Goal: Transaction & Acquisition: Purchase product/service

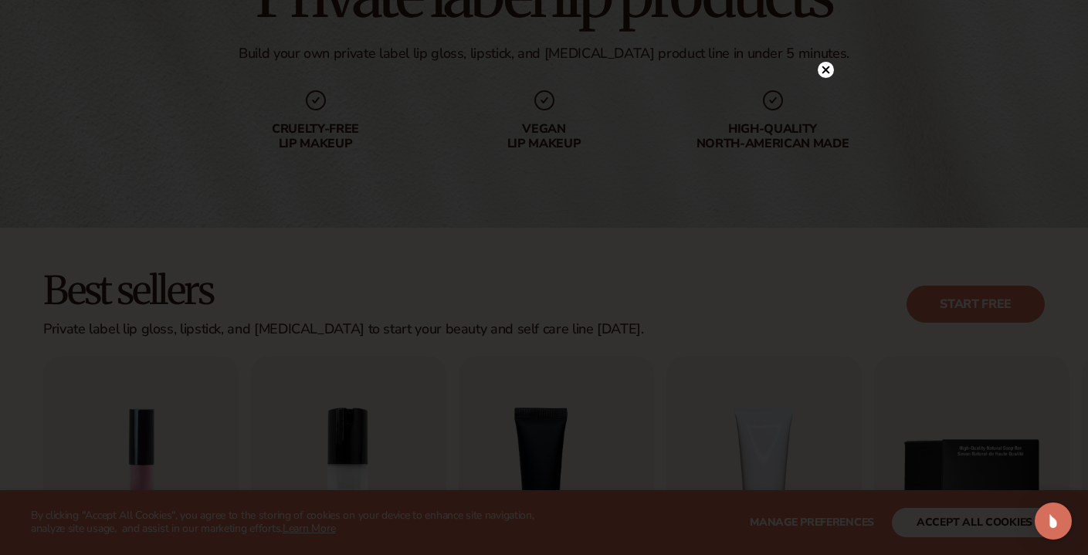
scroll to position [216, 0]
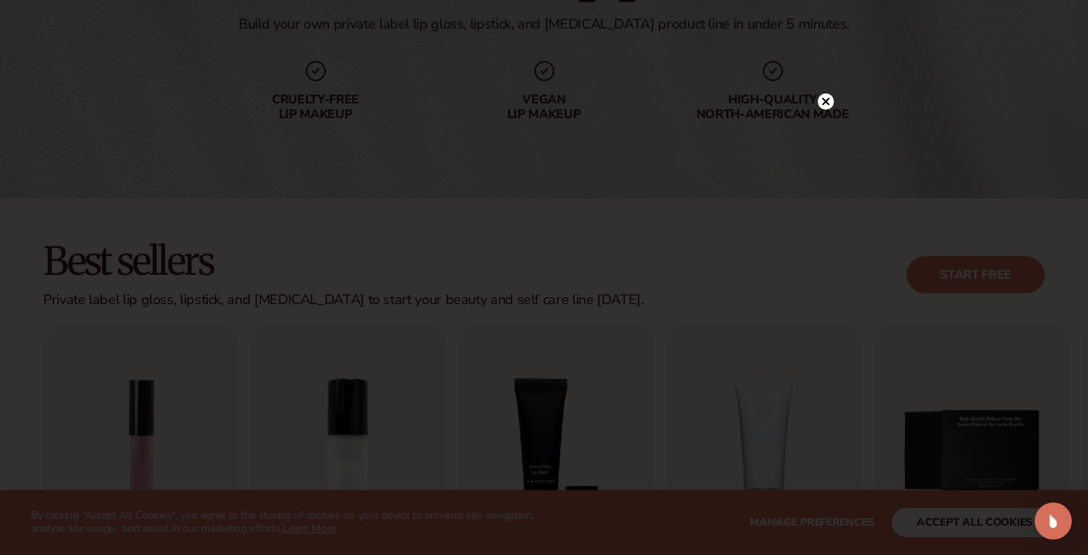
click at [822, 100] on circle at bounding box center [826, 101] width 16 height 16
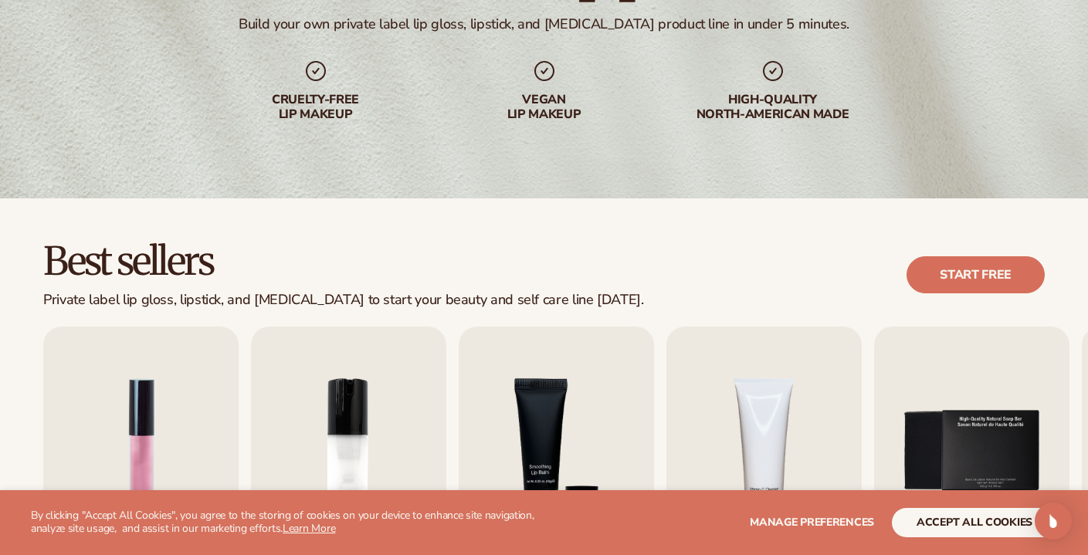
click at [586, 276] on div "Best sellers Private label lip gloss, lipstick, and [MEDICAL_DATA] to start you…" at bounding box center [544, 275] width 1002 height 66
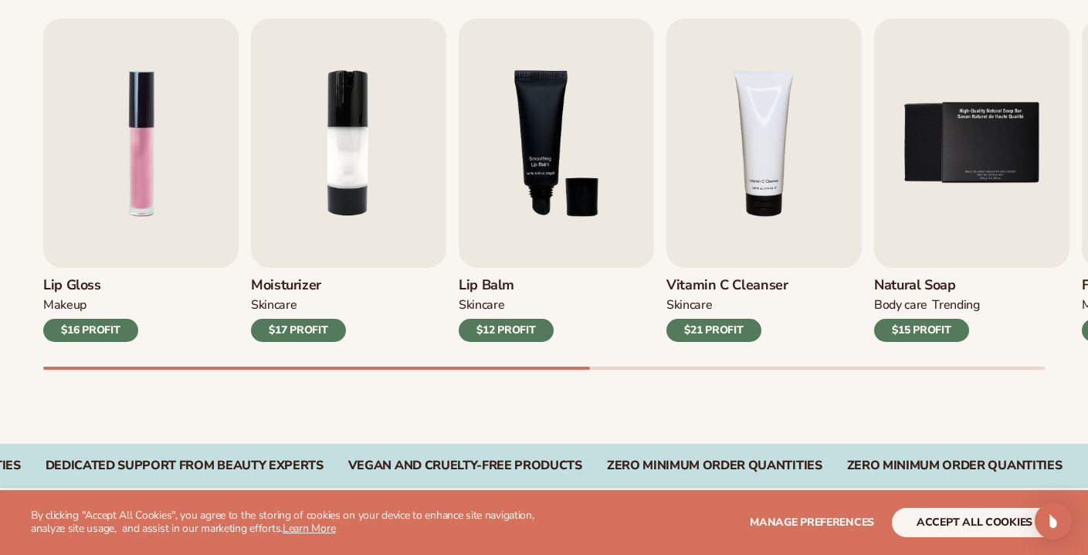
scroll to position [525, 0]
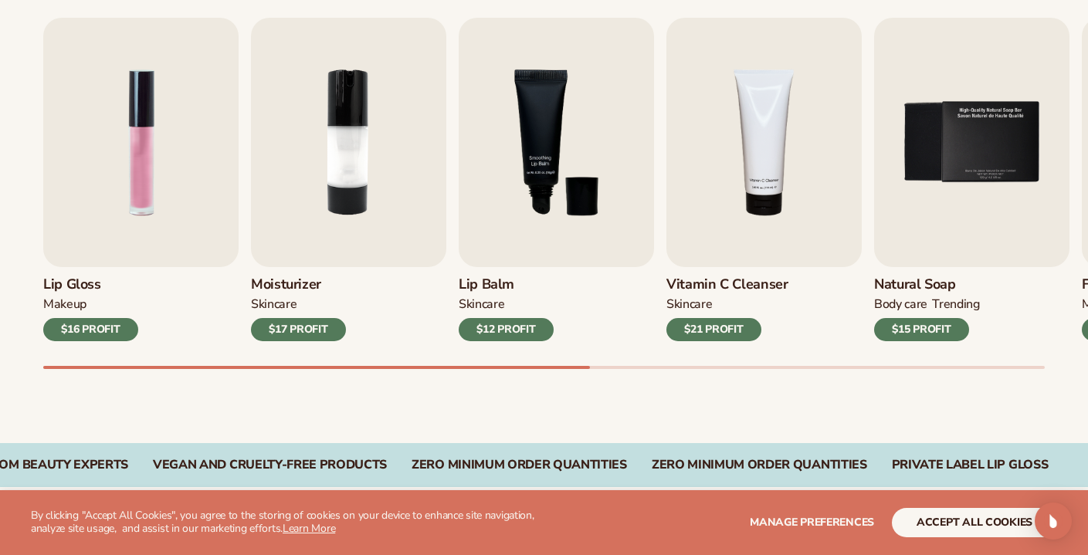
click at [1056, 359] on div "Lip Gloss MAKEUP $16 PROFIT Moisturizer SKINCARE $17 PROFIT SKINCARE mens" at bounding box center [565, 193] width 1045 height 351
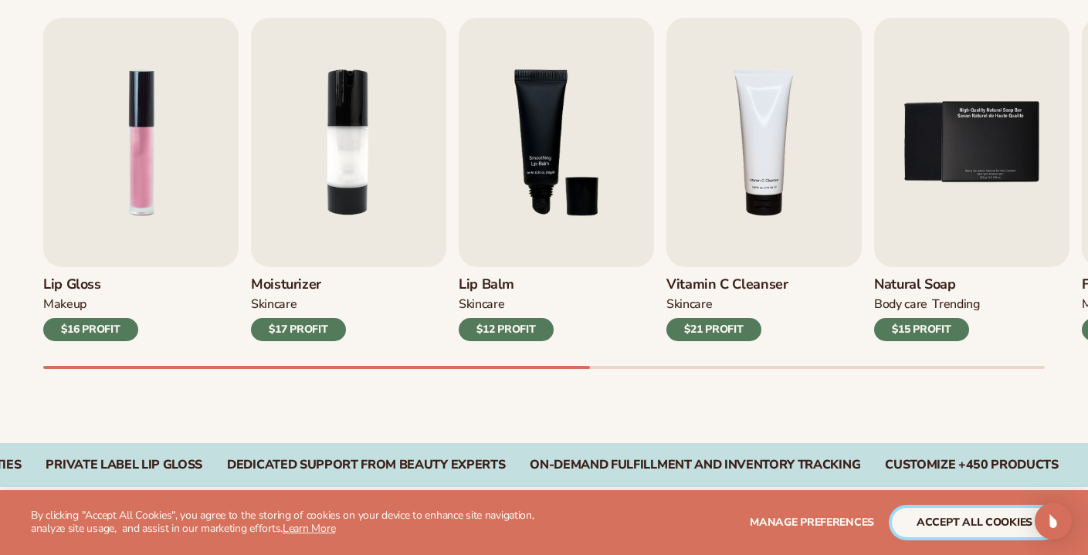
click at [981, 531] on button "accept all cookies" at bounding box center [974, 522] width 165 height 29
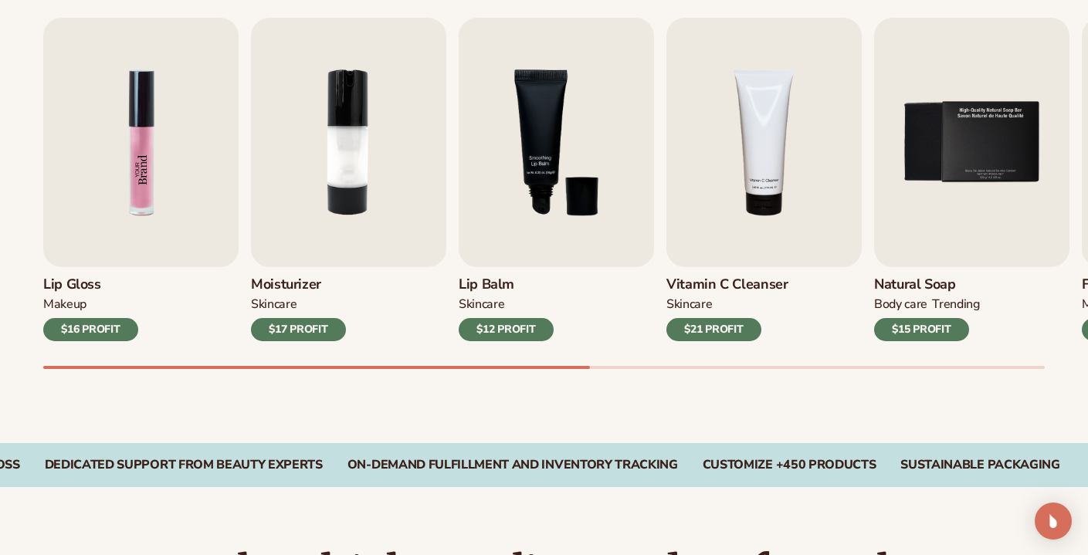
click at [138, 152] on img "1 / 9" at bounding box center [140, 142] width 195 height 249
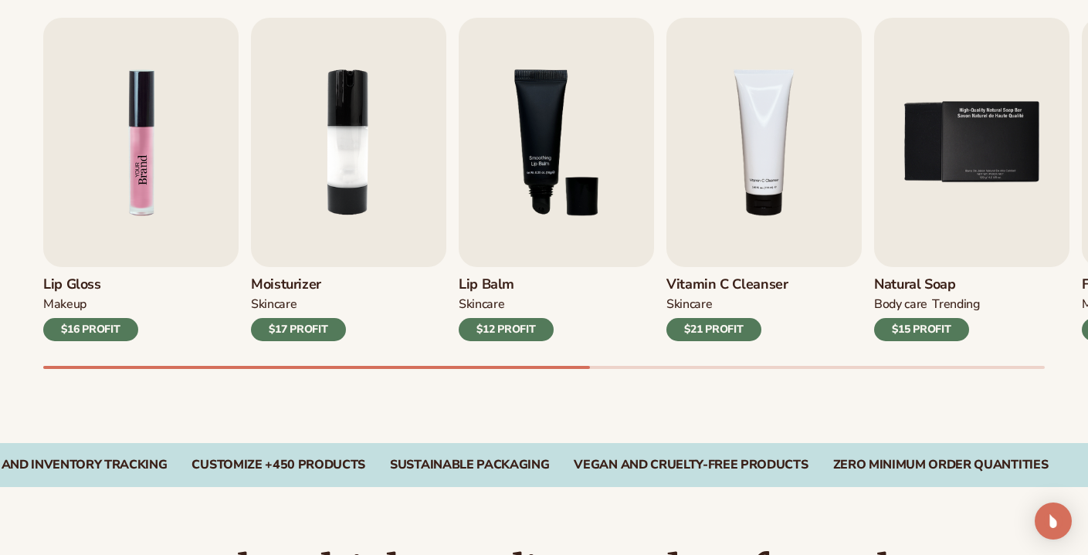
click at [138, 152] on img "1 / 9" at bounding box center [140, 142] width 195 height 249
click at [101, 331] on div "$16 PROFIT" at bounding box center [90, 329] width 95 height 23
click at [425, 373] on div "Best sellers Private label lip gloss, lipstick, and [MEDICAL_DATA] to start you…" at bounding box center [544, 167] width 1088 height 554
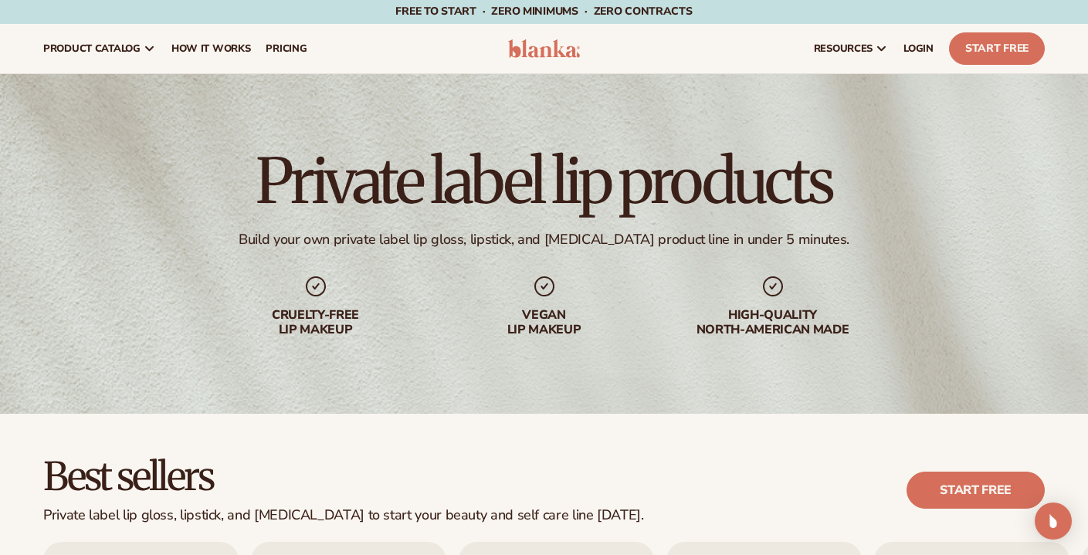
scroll to position [0, 0]
click at [987, 53] on link "Start Free" at bounding box center [997, 49] width 96 height 32
